Goal: Task Accomplishment & Management: Use online tool/utility

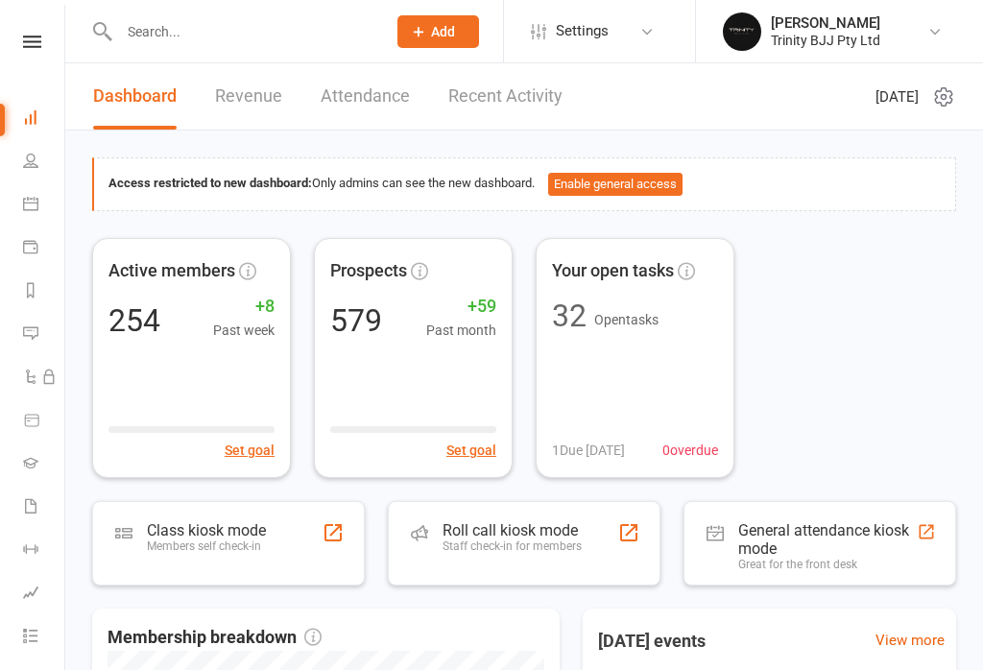
click at [30, 222] on link "Calendar" at bounding box center [44, 205] width 43 height 43
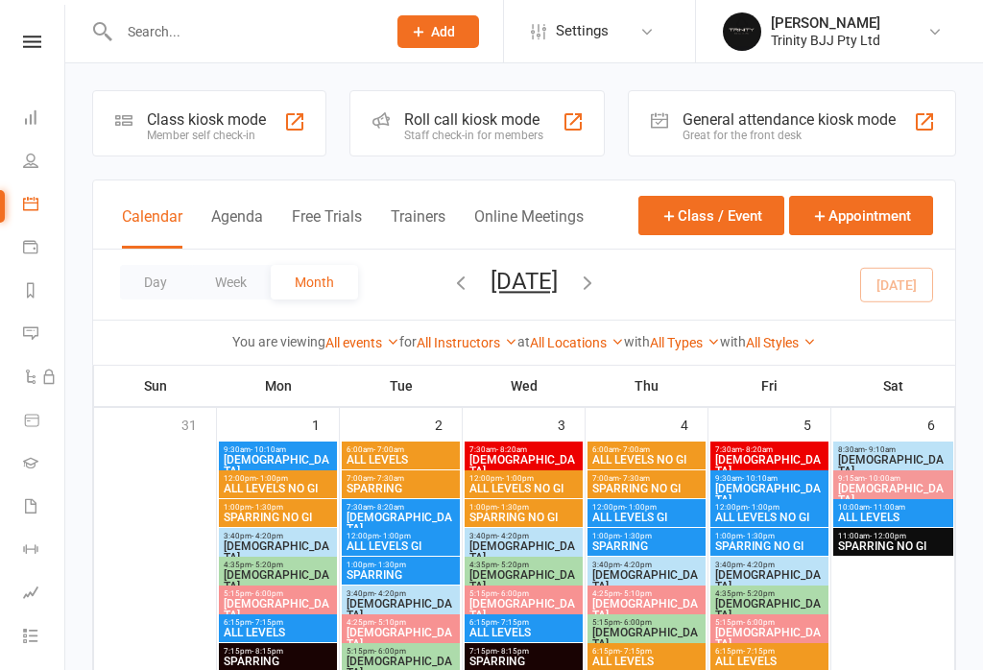
click at [225, 133] on div "Member self check-in" at bounding box center [206, 135] width 119 height 13
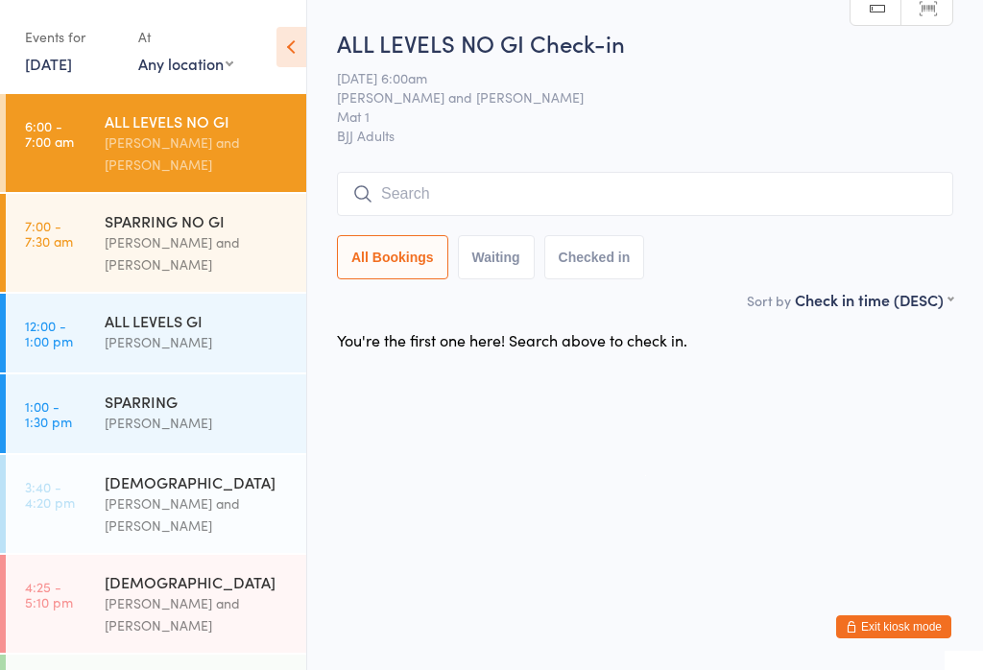
click at [666, 196] on input "search" at bounding box center [645, 194] width 617 height 44
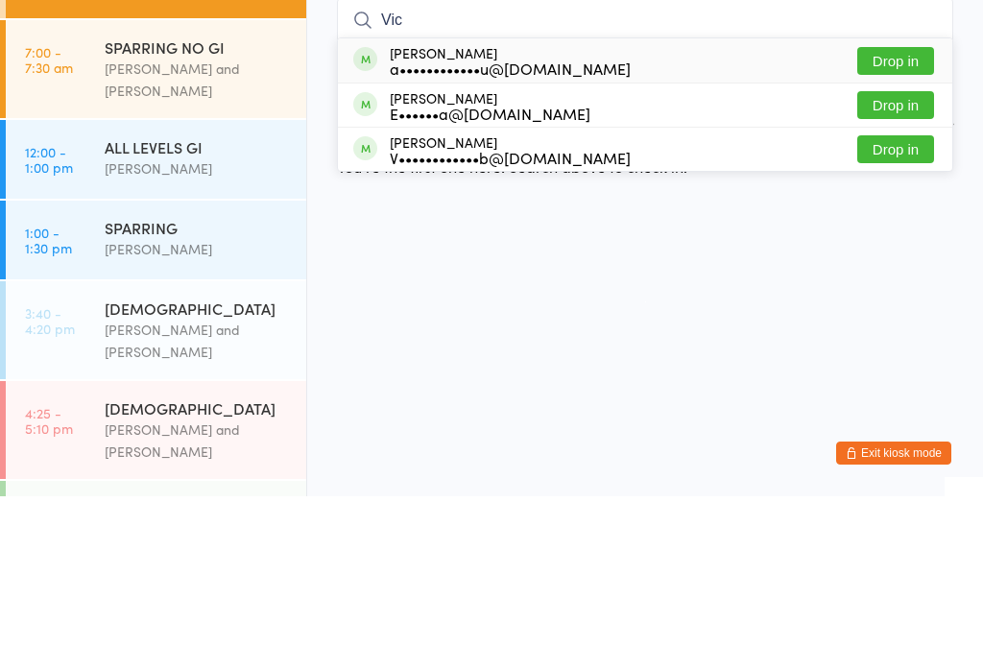
type input "Vic"
click at [912, 309] on button "Drop in" at bounding box center [896, 323] width 77 height 28
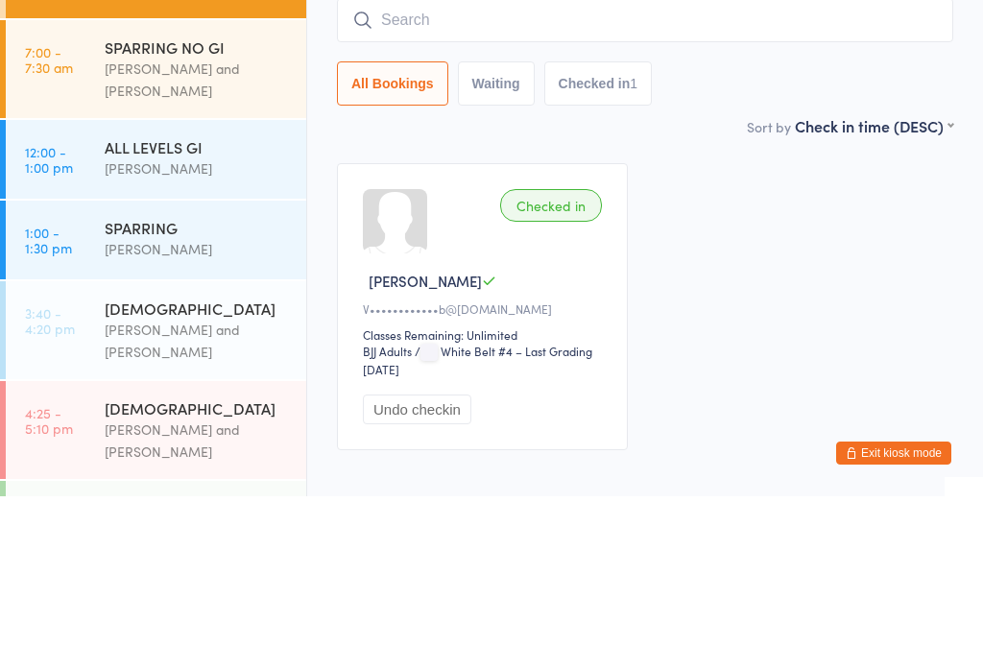
click at [940, 320] on div "Checked in [PERSON_NAME] V V••••••••••••b@[DOMAIN_NAME] Classes Remaining: Unli…" at bounding box center [645, 481] width 651 height 322
